Goal: Find specific page/section: Find specific page/section

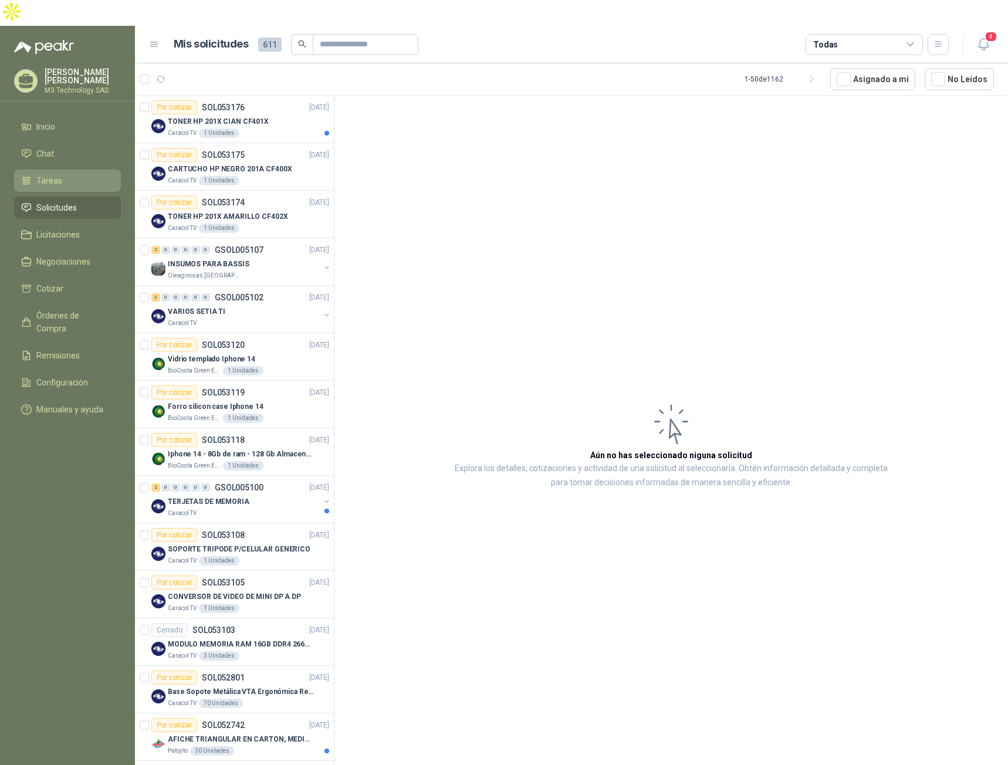
click at [56, 174] on span "Tareas" at bounding box center [49, 180] width 26 height 13
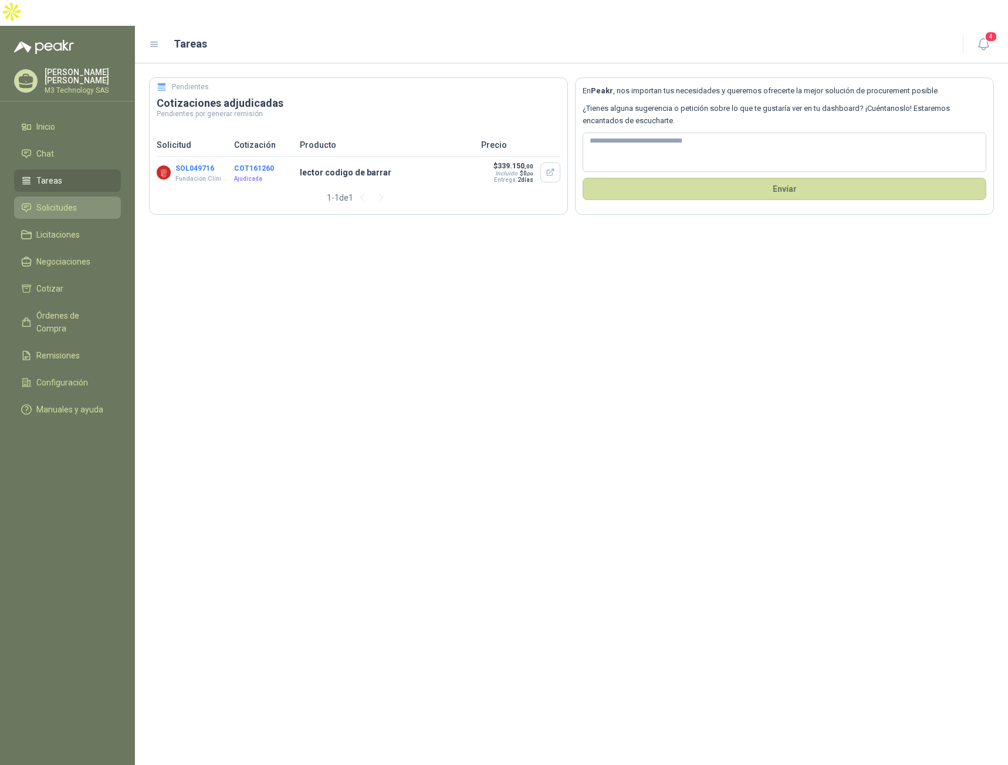
click at [72, 201] on span "Solicitudes" at bounding box center [56, 207] width 41 height 13
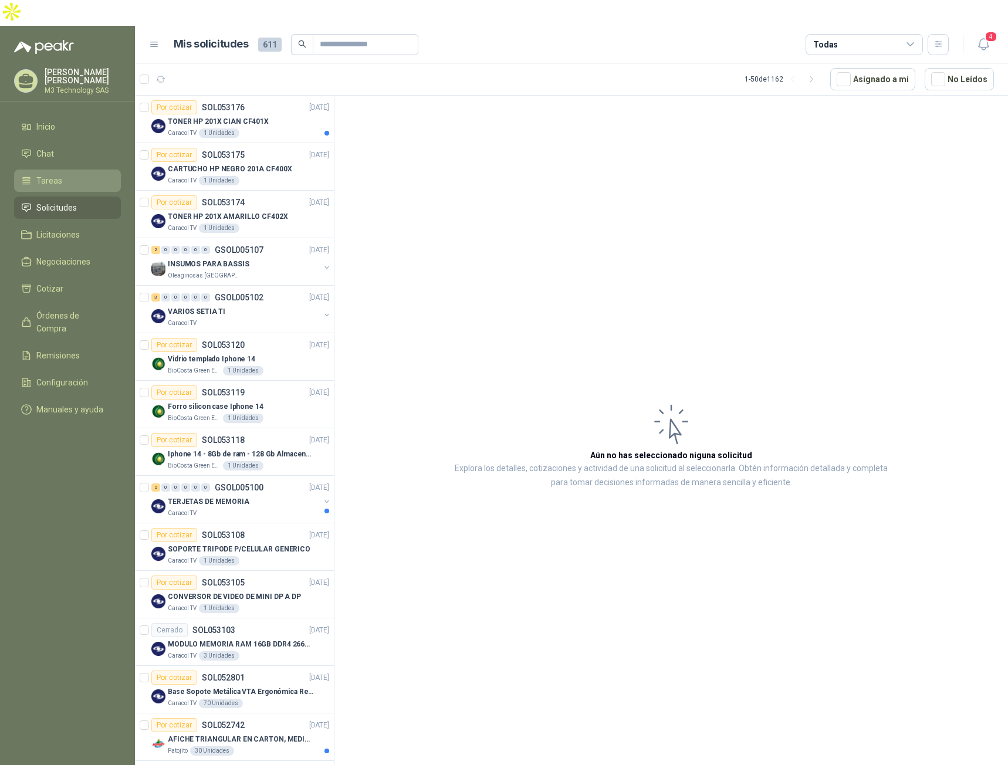
click at [56, 174] on span "Tareas" at bounding box center [49, 180] width 26 height 13
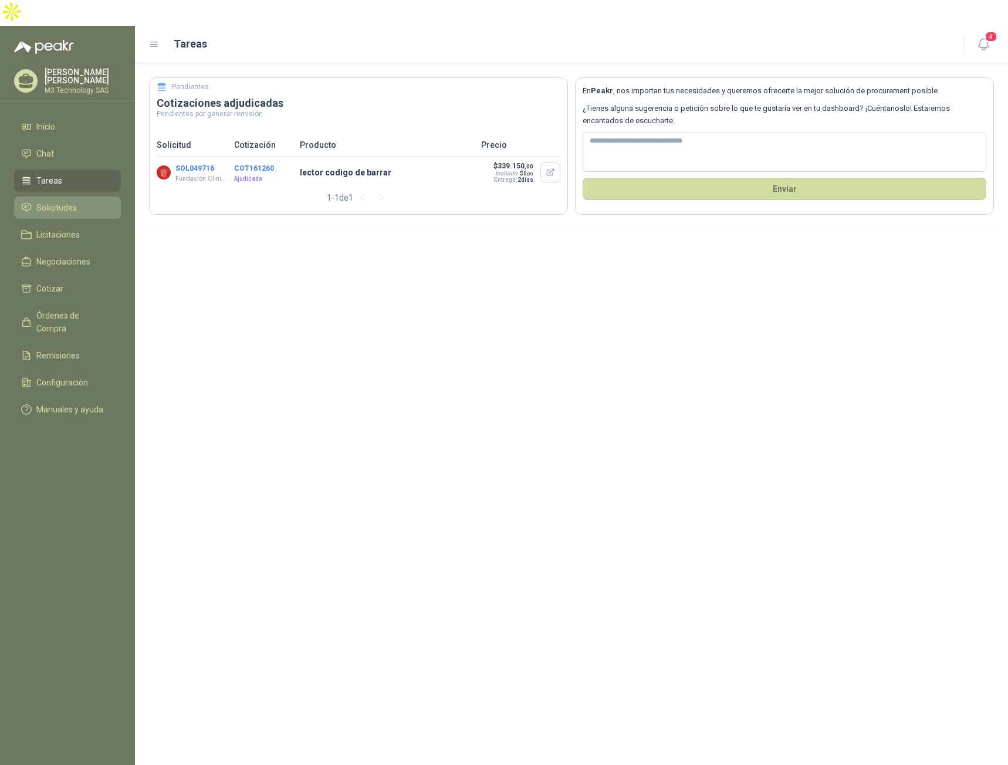
click at [56, 201] on span "Solicitudes" at bounding box center [56, 207] width 41 height 13
